Goal: Information Seeking & Learning: Check status

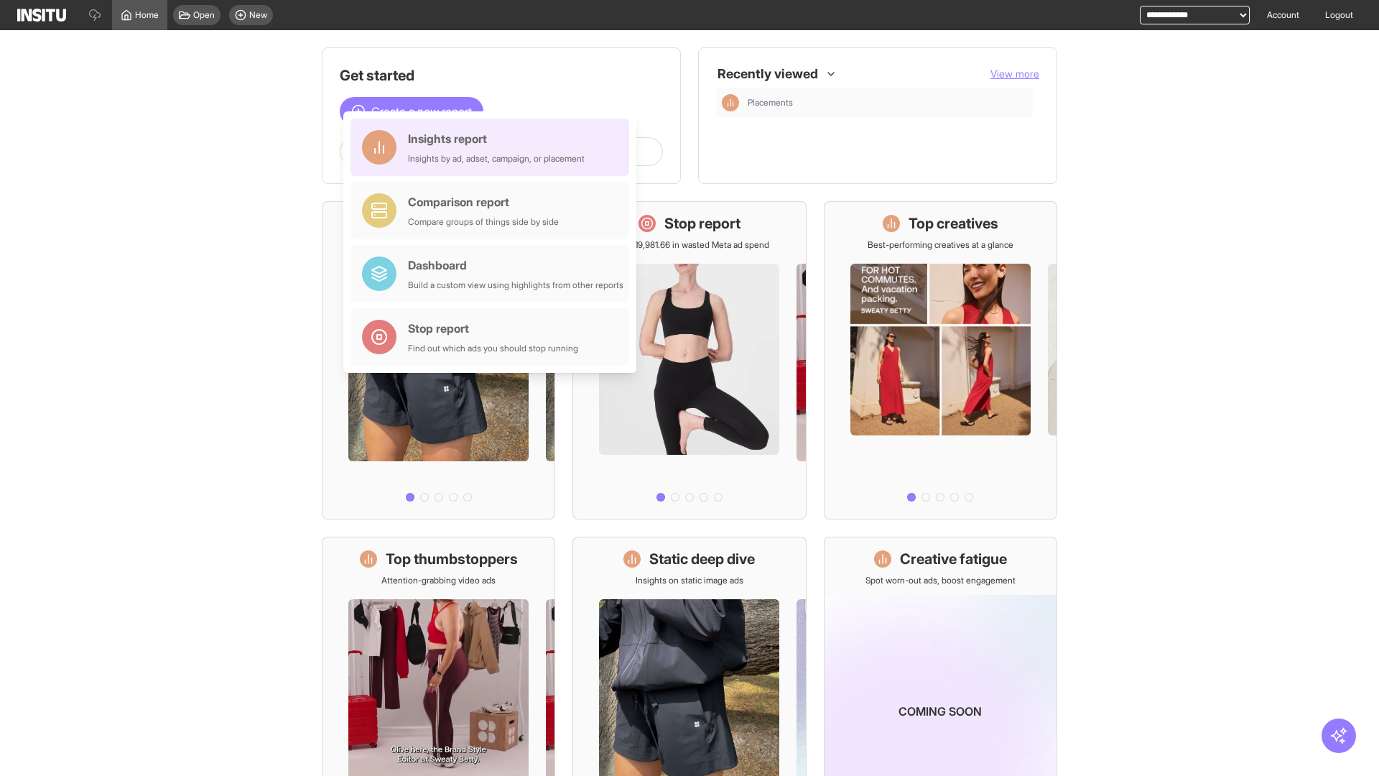
click at [493, 147] on div "Insights report Insights by ad, adset, campaign, or placement" at bounding box center [496, 147] width 177 height 34
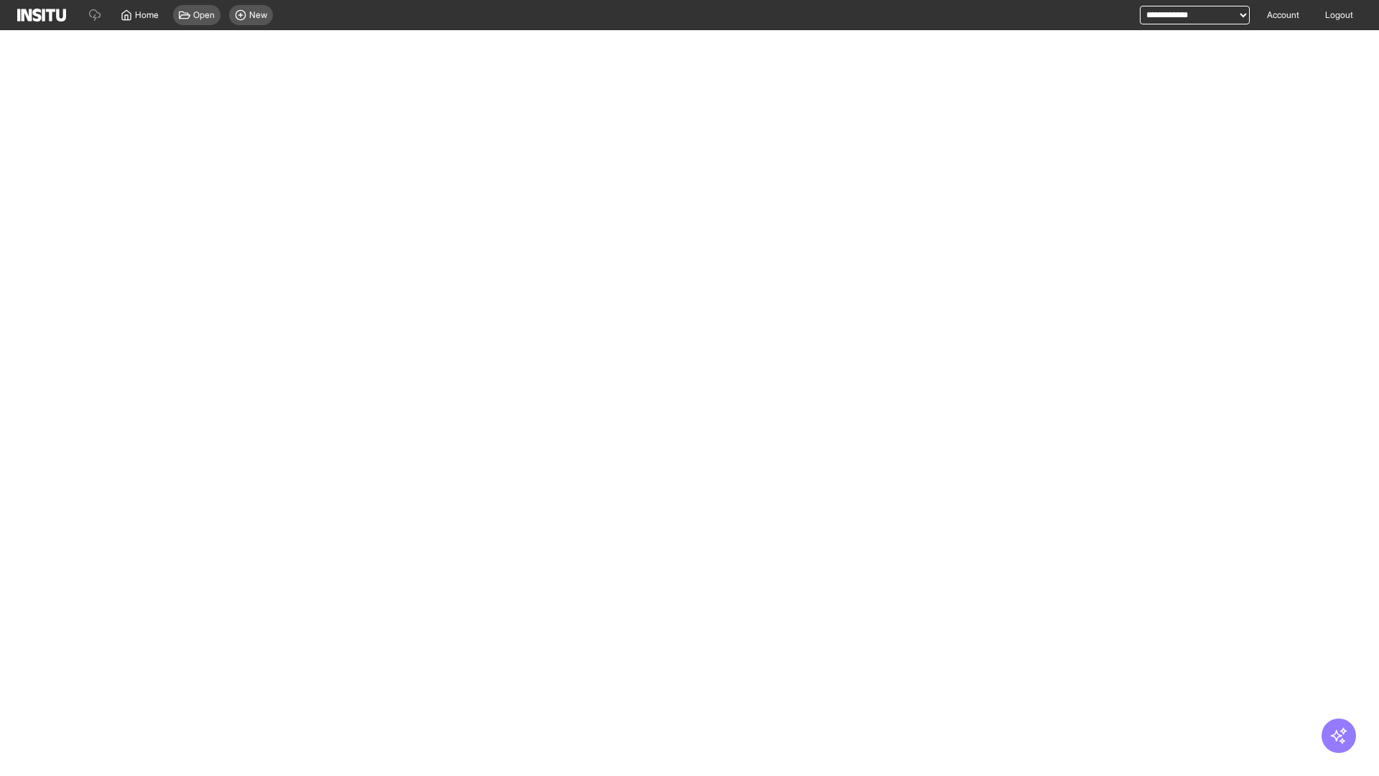
select select "**"
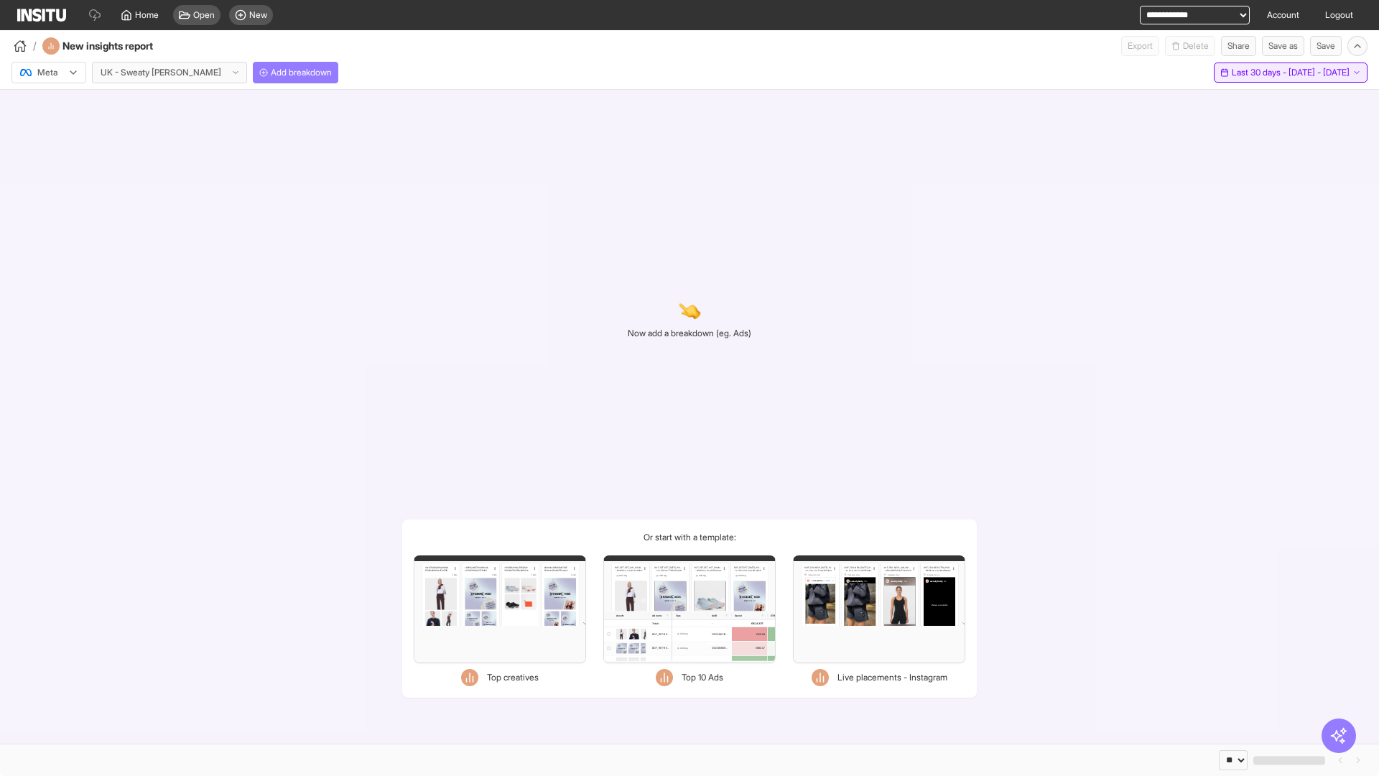
click at [1258, 73] on span "Last 30 days - [DATE] - [DATE]" at bounding box center [1291, 72] width 118 height 11
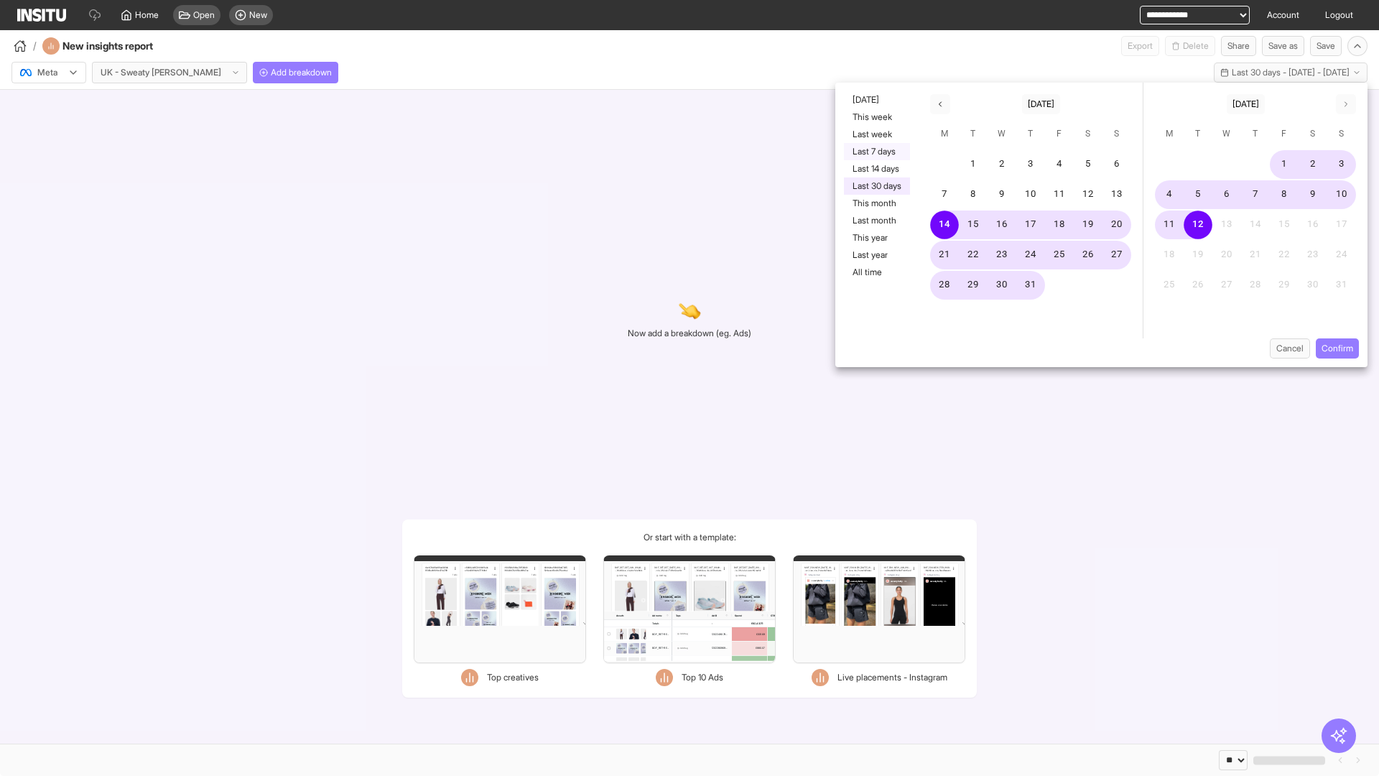
click at [875, 152] on button "Last 7 days" at bounding box center [877, 151] width 66 height 17
